Goal: Entertainment & Leisure: Consume media (video, audio)

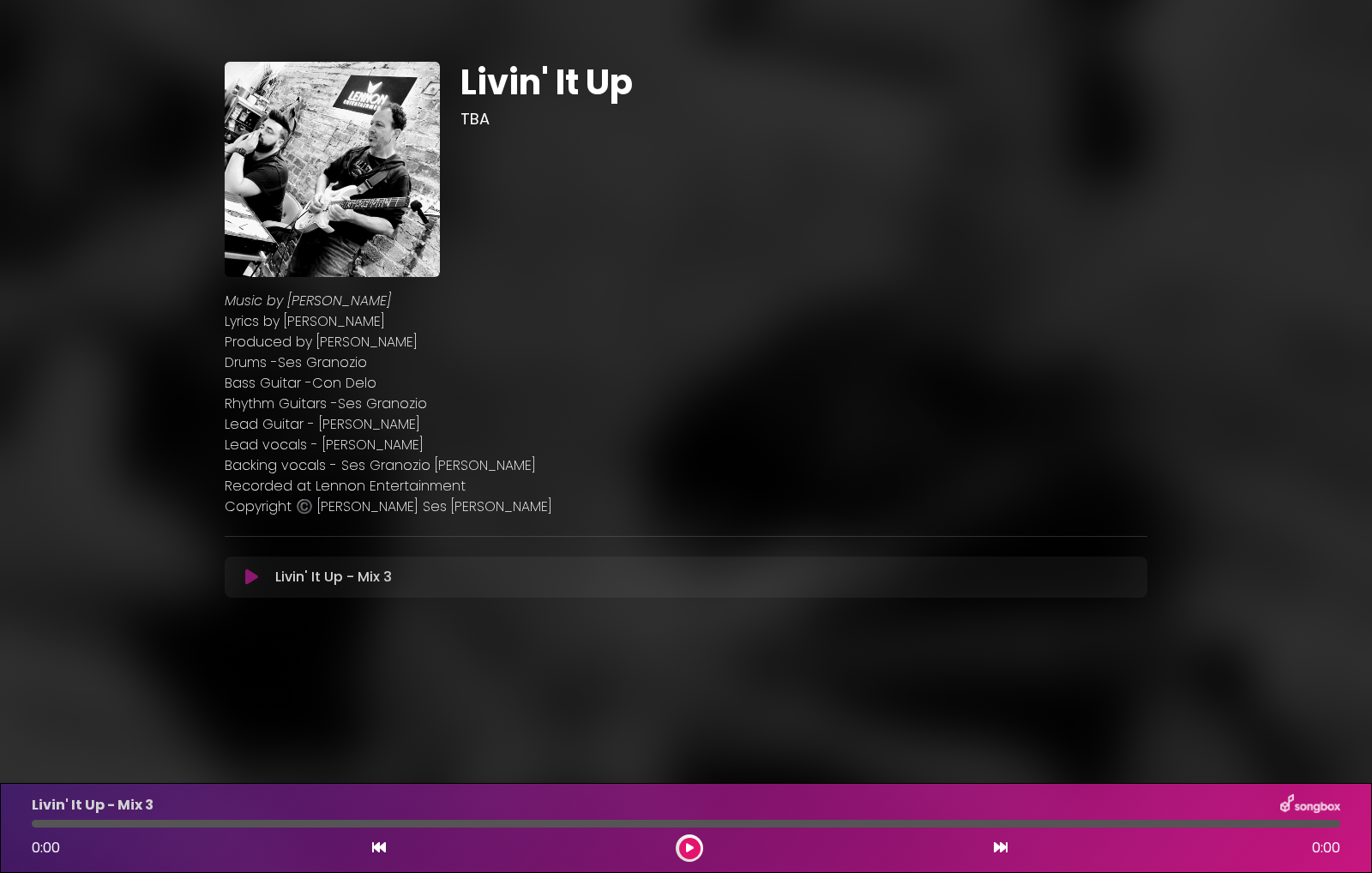
click at [250, 585] on icon at bounding box center [252, 577] width 13 height 17
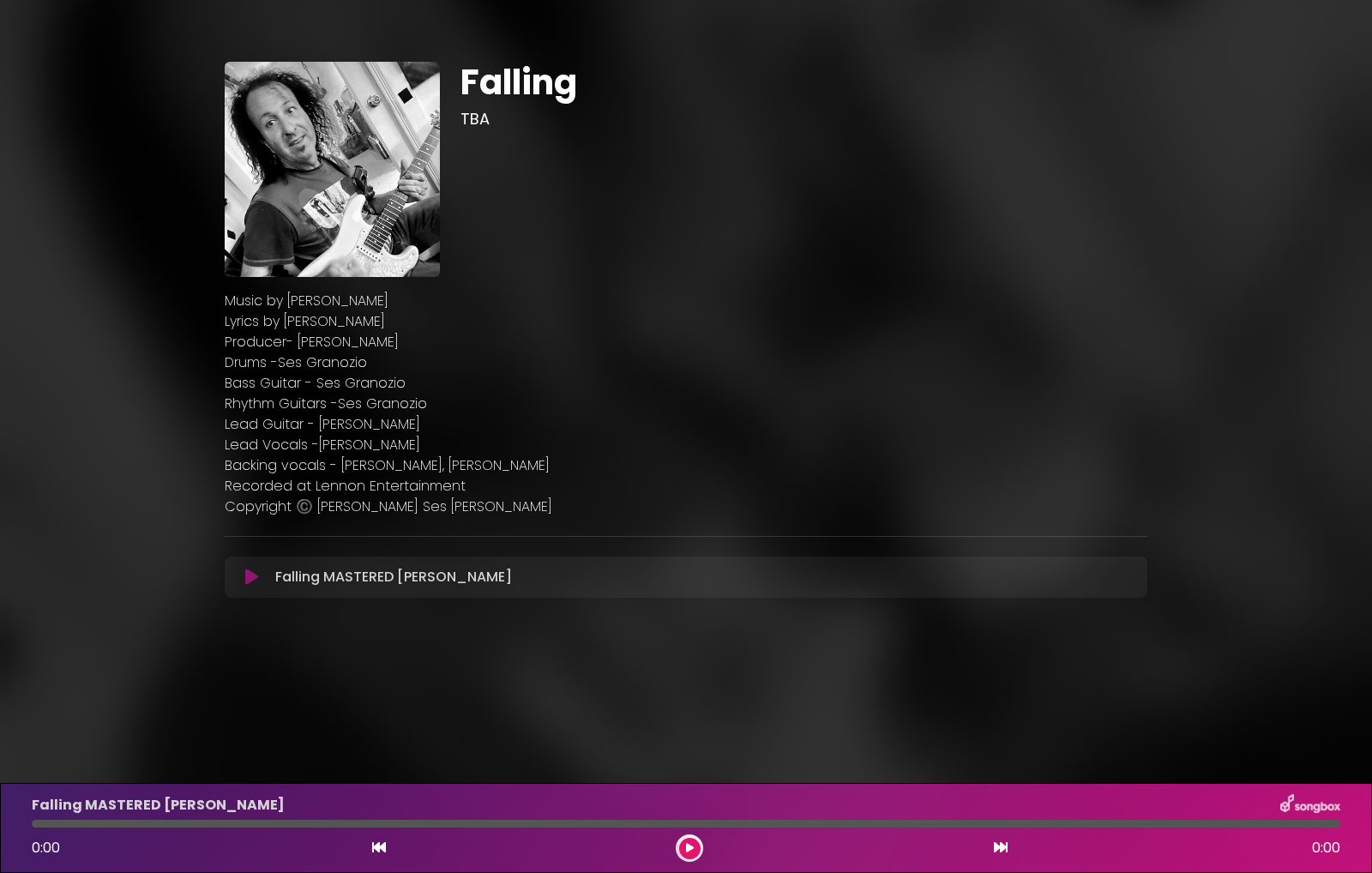
click at [250, 575] on icon at bounding box center [252, 577] width 13 height 17
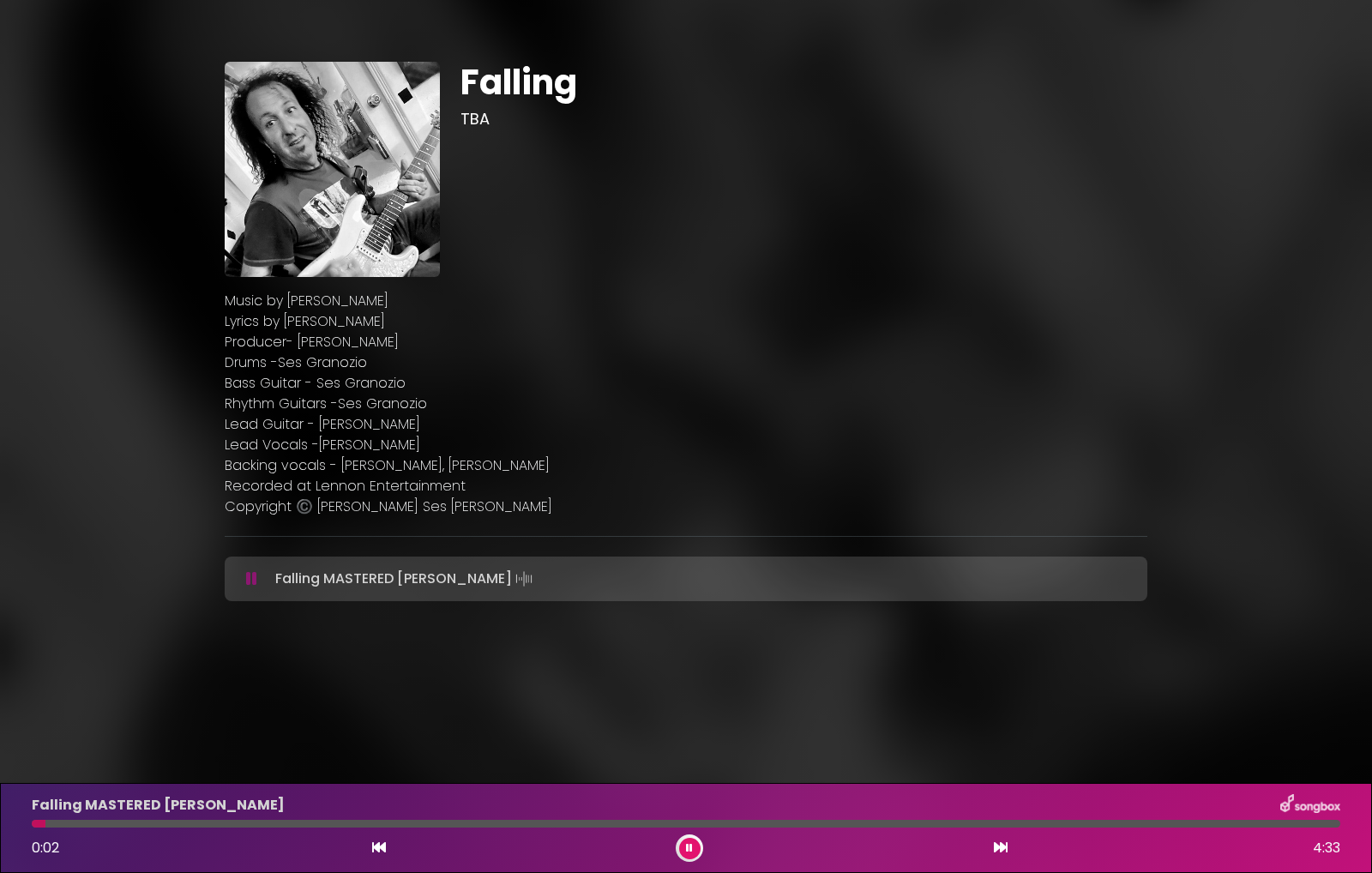
click at [76, 824] on div at bounding box center [686, 823] width 1309 height 7
click at [128, 824] on div at bounding box center [686, 823] width 1309 height 7
